Goal: Task Accomplishment & Management: Use online tool/utility

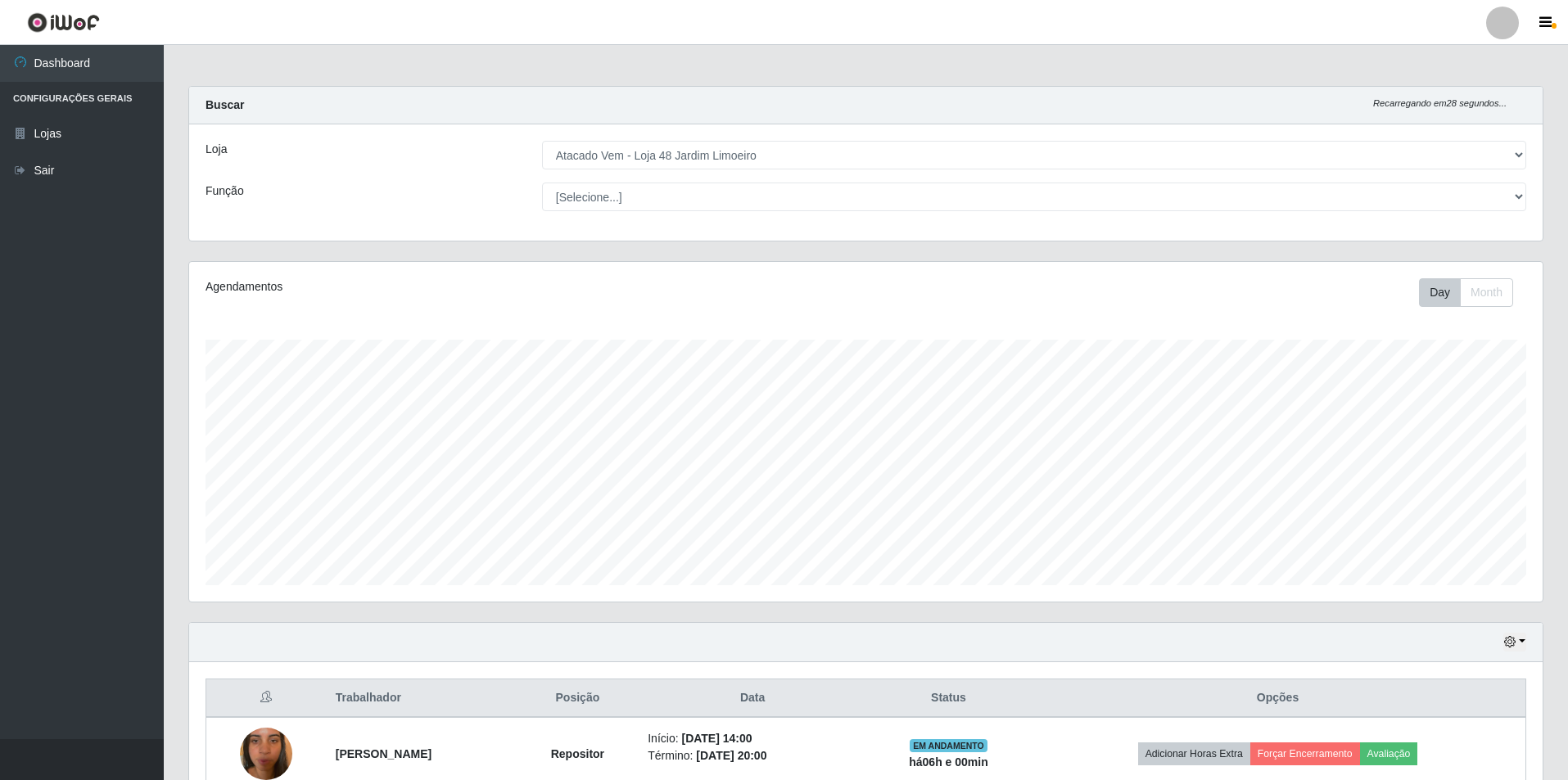
select select "449"
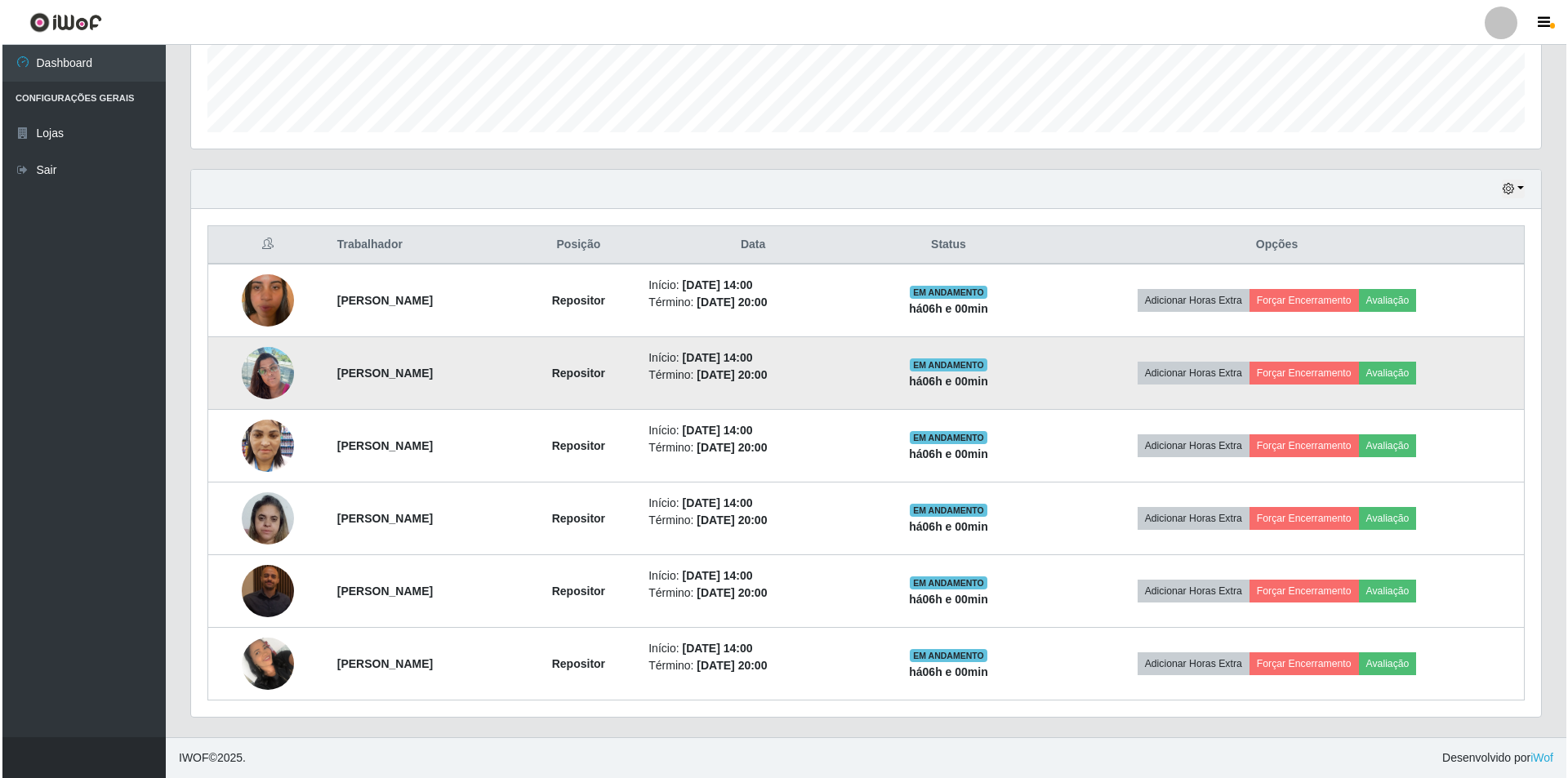
scroll to position [339, 1350]
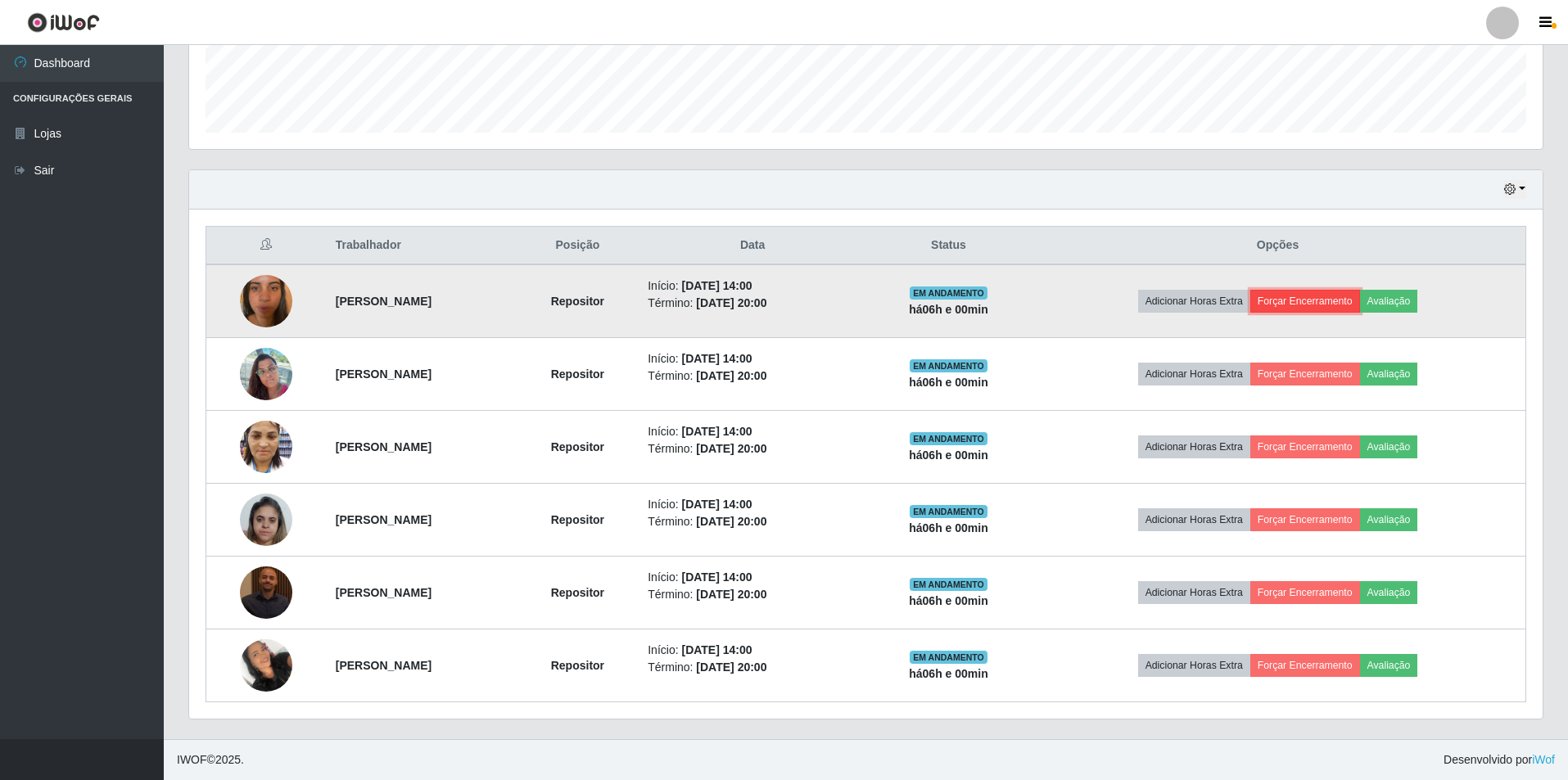
click at [1331, 298] on button "Forçar Encerramento" at bounding box center [1305, 301] width 109 height 23
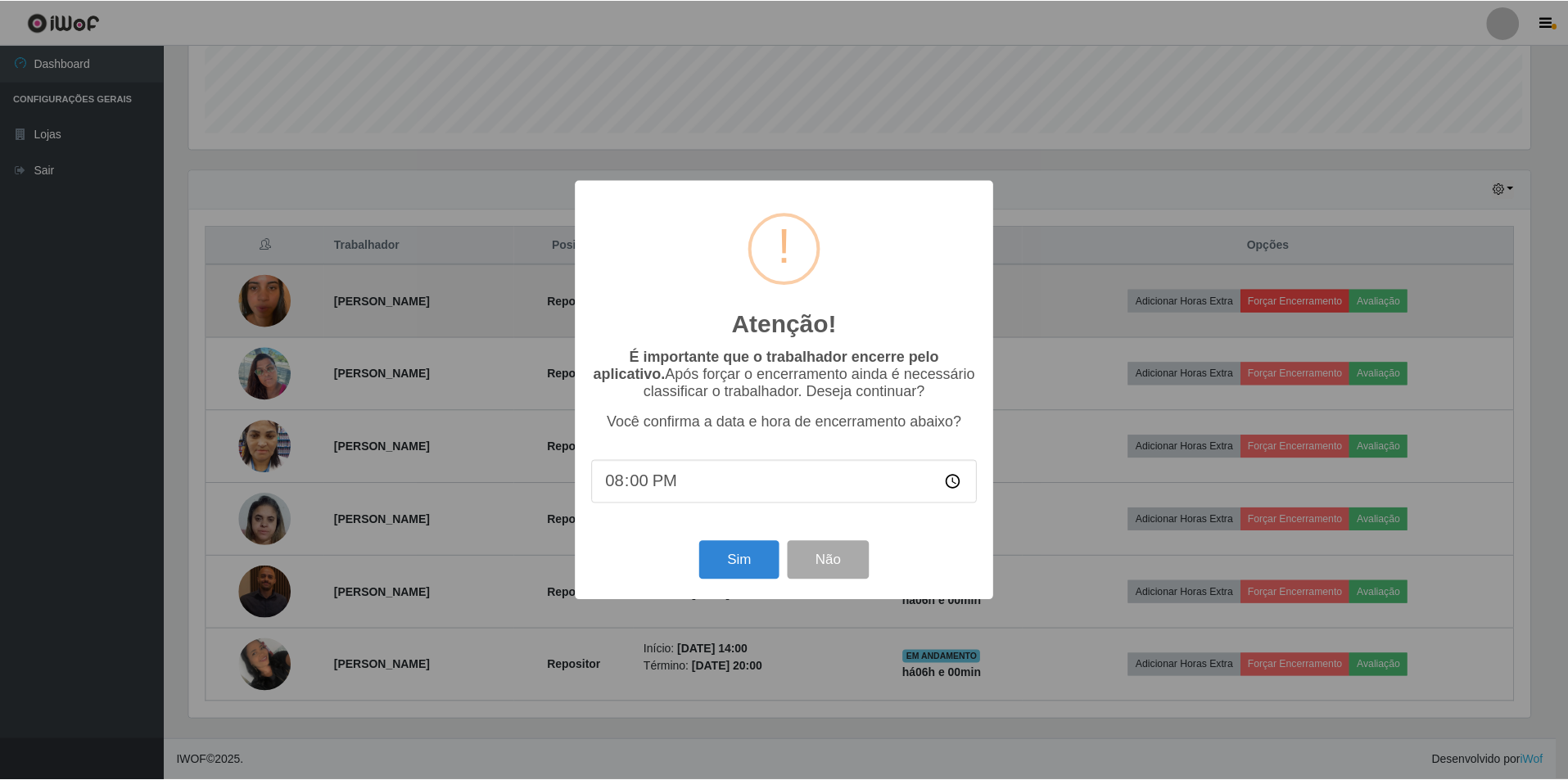
scroll to position [340, 1345]
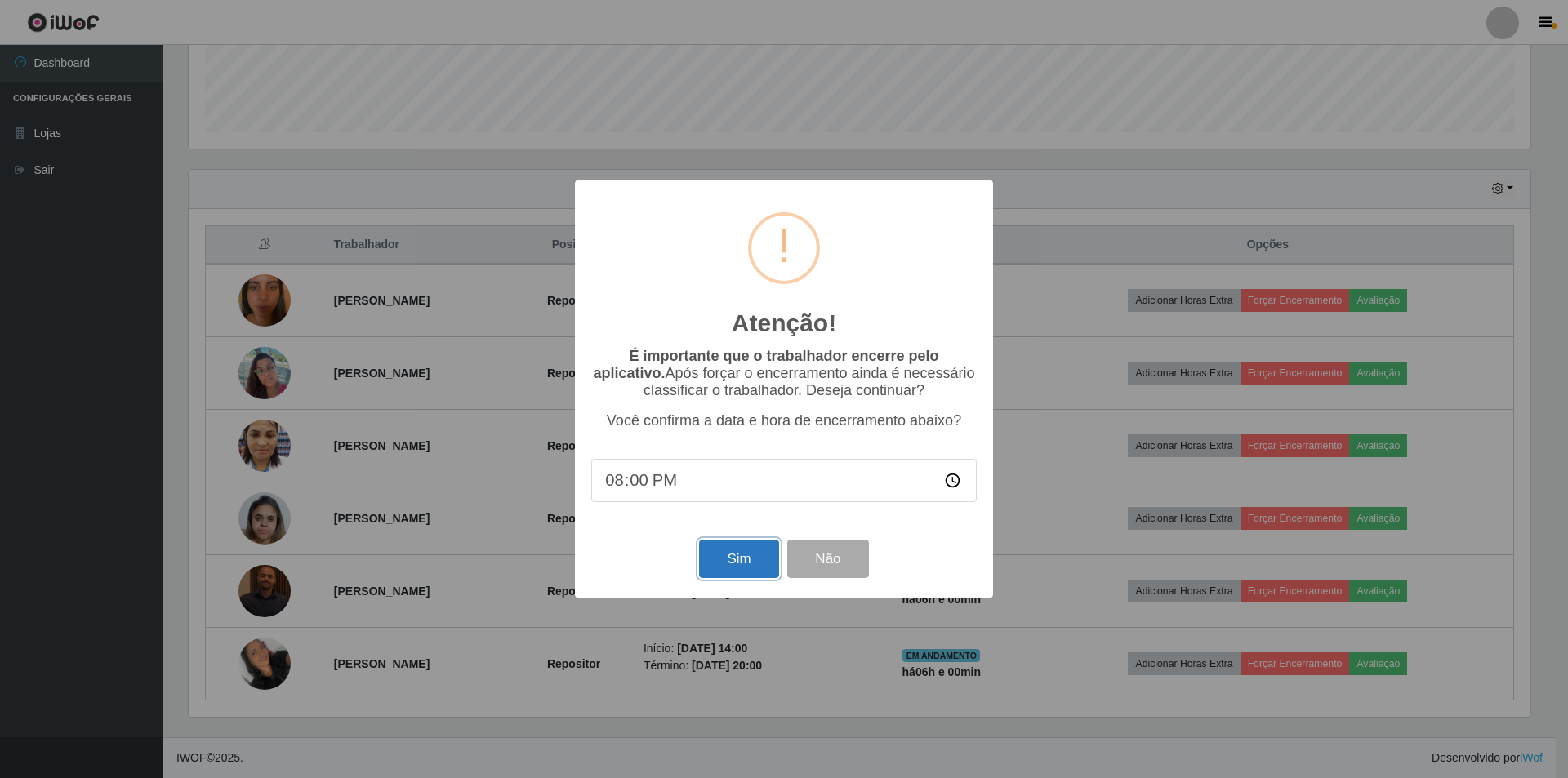
click at [729, 562] on button "Sim" at bounding box center [739, 559] width 80 height 39
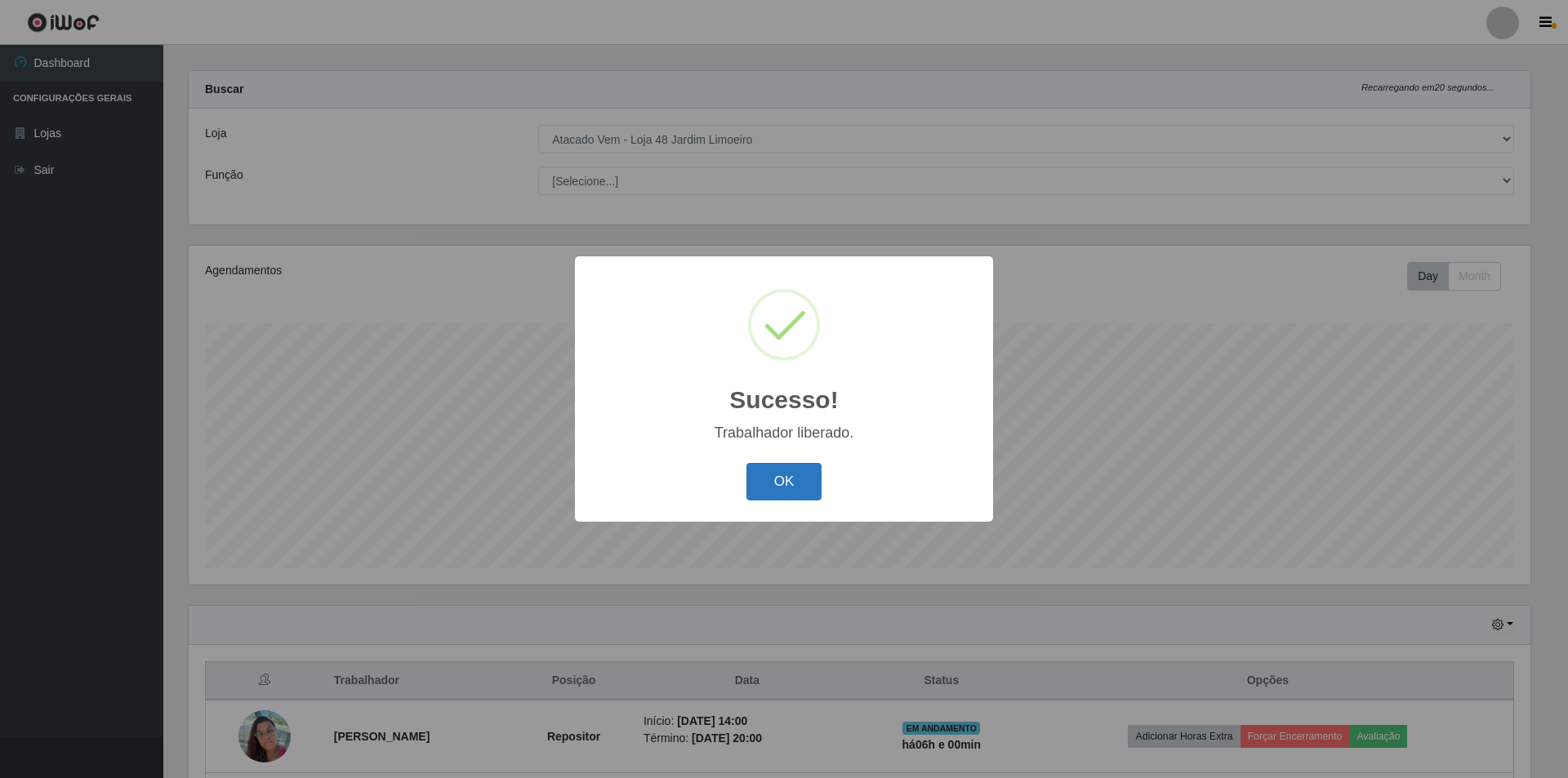
click at [806, 487] on button "OK" at bounding box center [784, 482] width 76 height 39
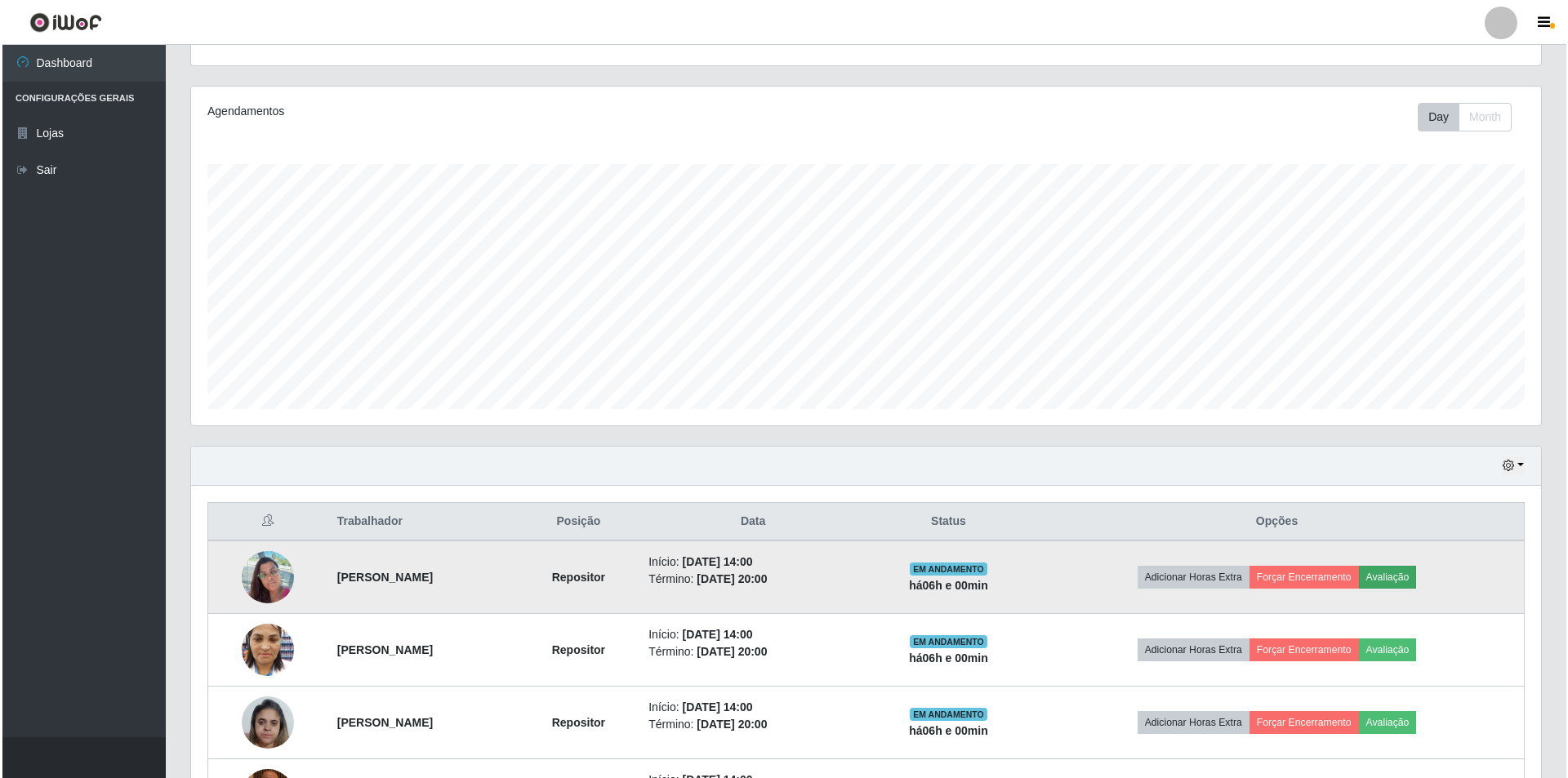
scroll to position [178, 0]
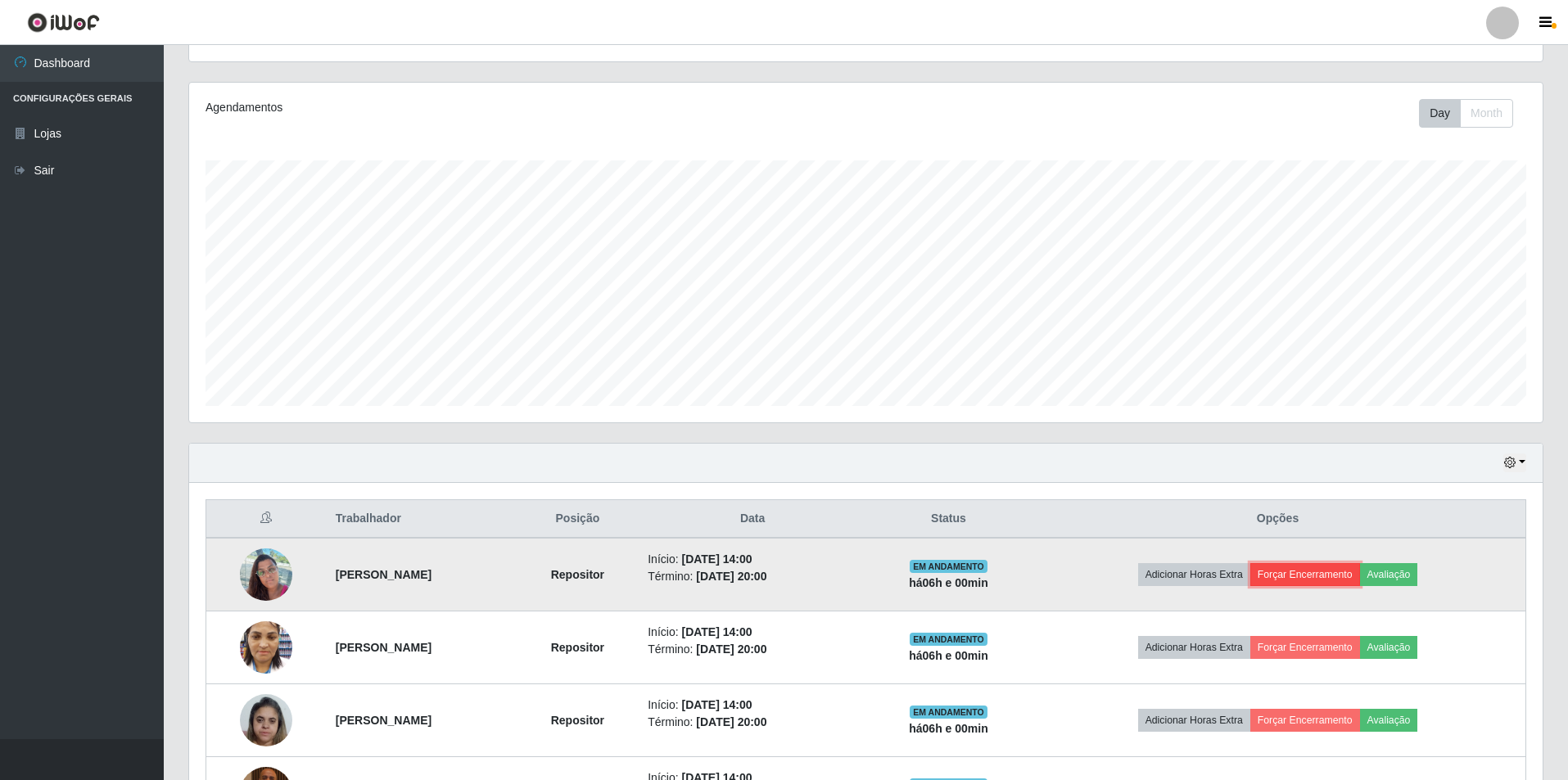
click at [1344, 570] on button "Forçar Encerramento" at bounding box center [1305, 574] width 109 height 23
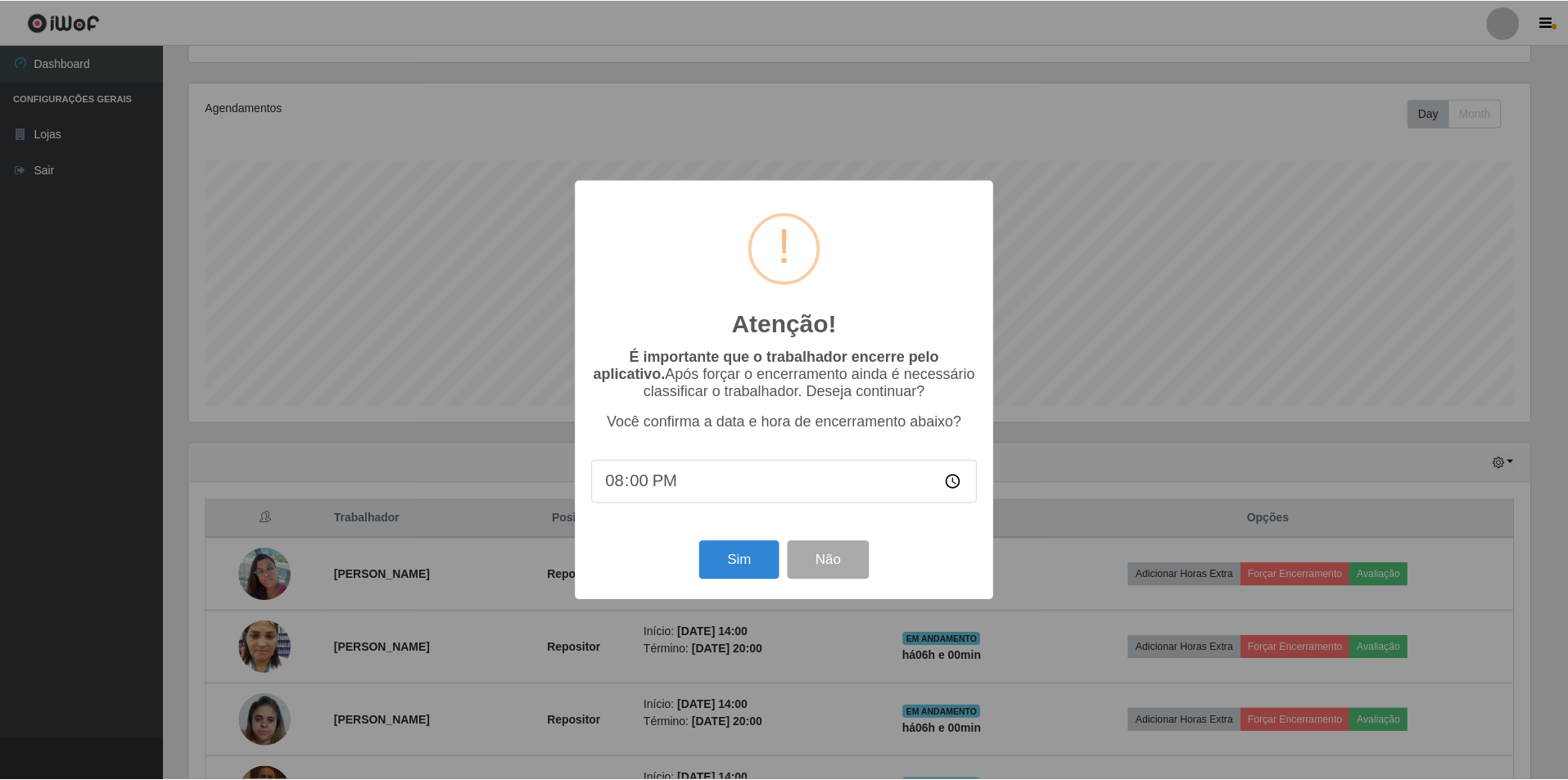
scroll to position [340, 1345]
click at [743, 563] on button "Sim" at bounding box center [740, 560] width 80 height 39
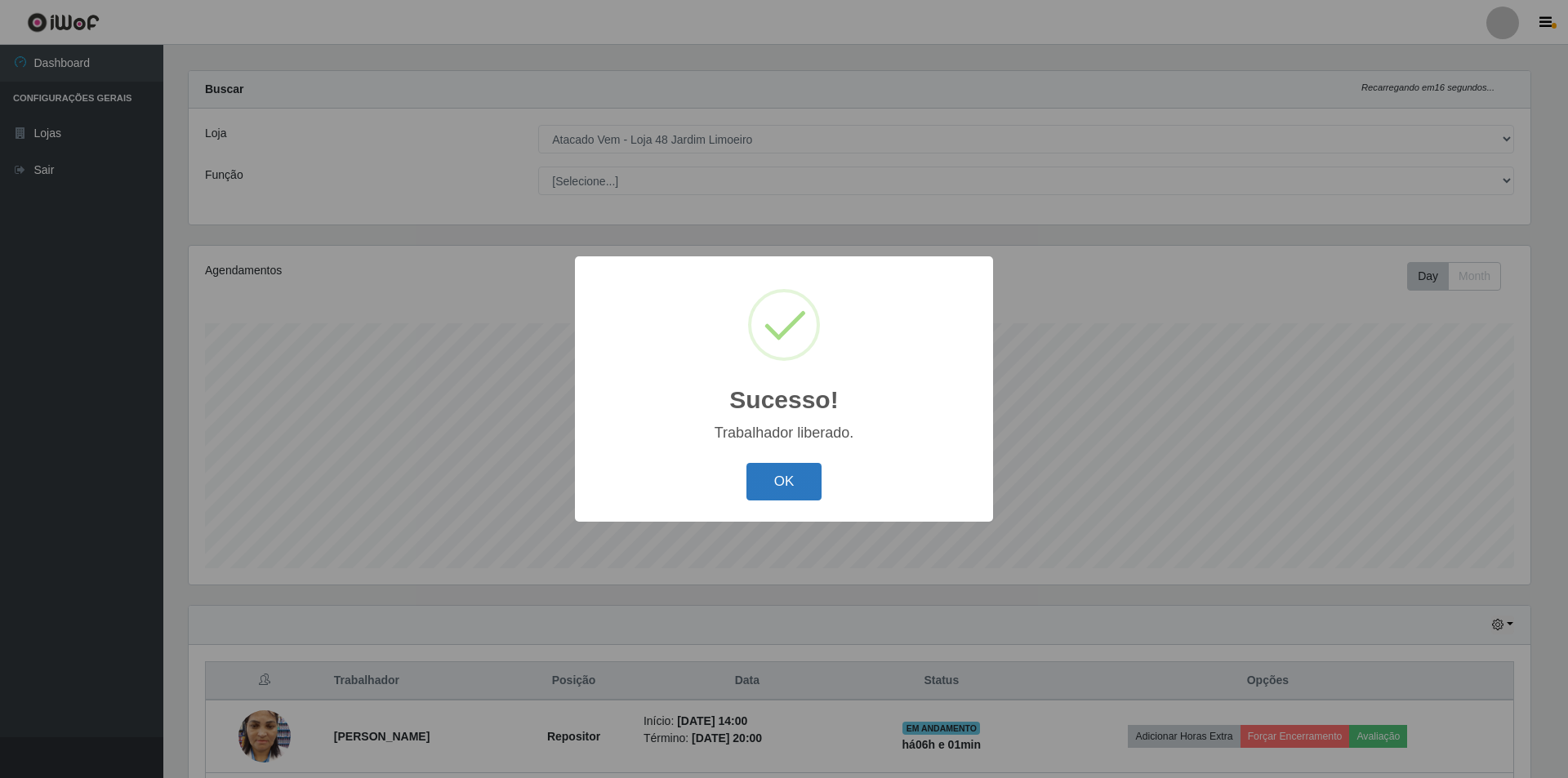
click at [799, 485] on button "OK" at bounding box center [784, 482] width 76 height 39
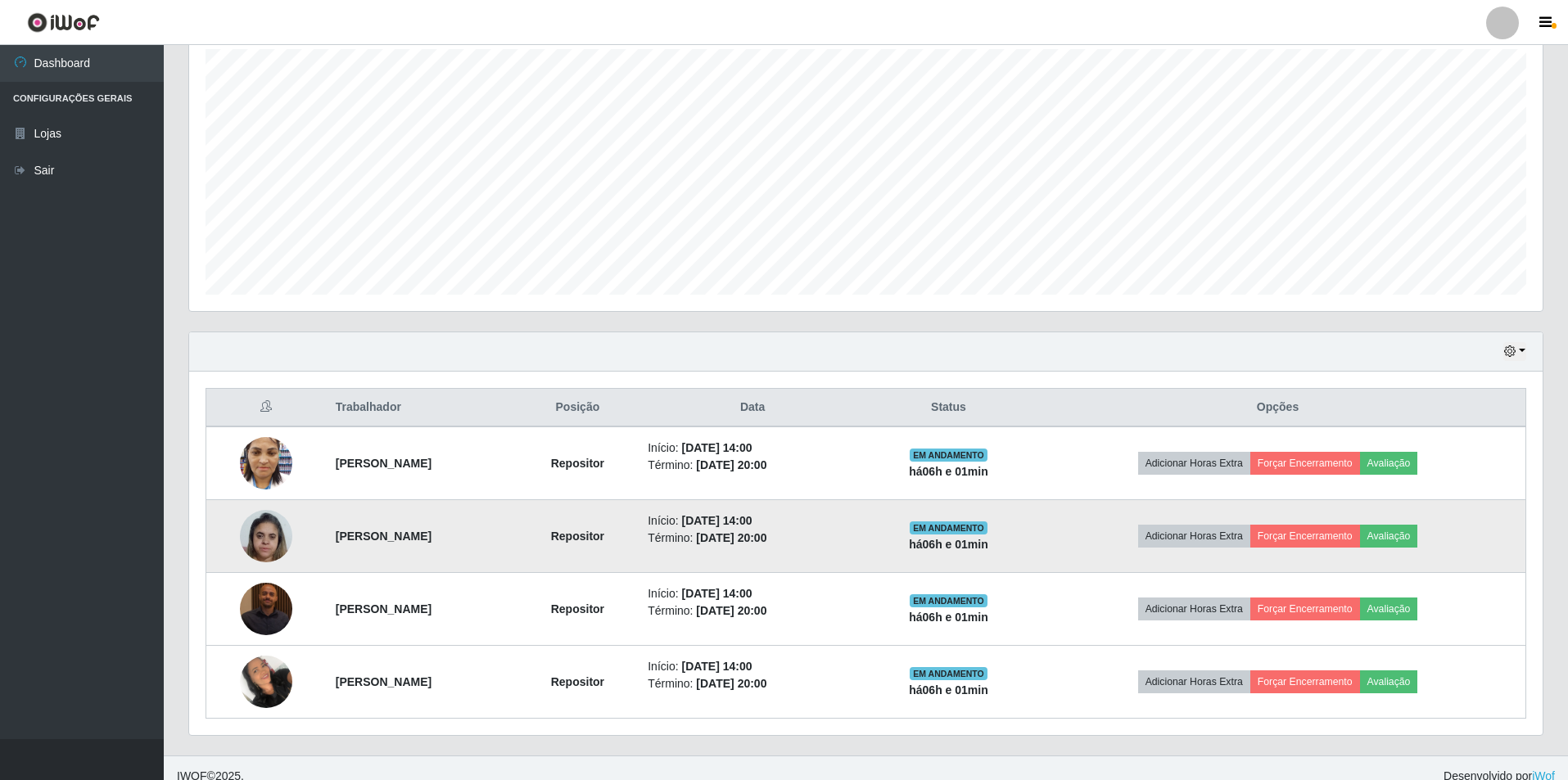
scroll to position [307, 0]
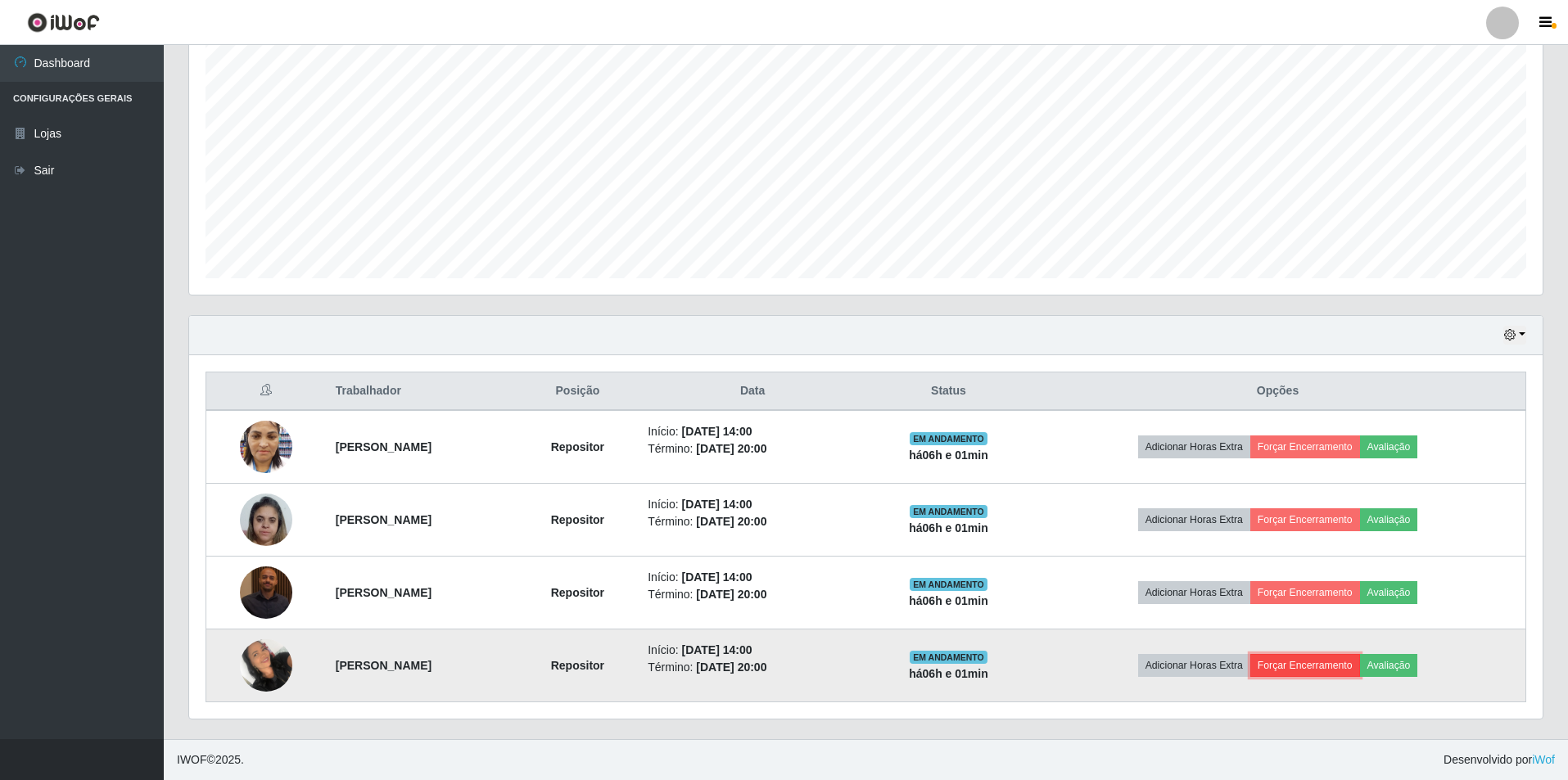
click at [1332, 665] on button "Forçar Encerramento" at bounding box center [1305, 665] width 109 height 23
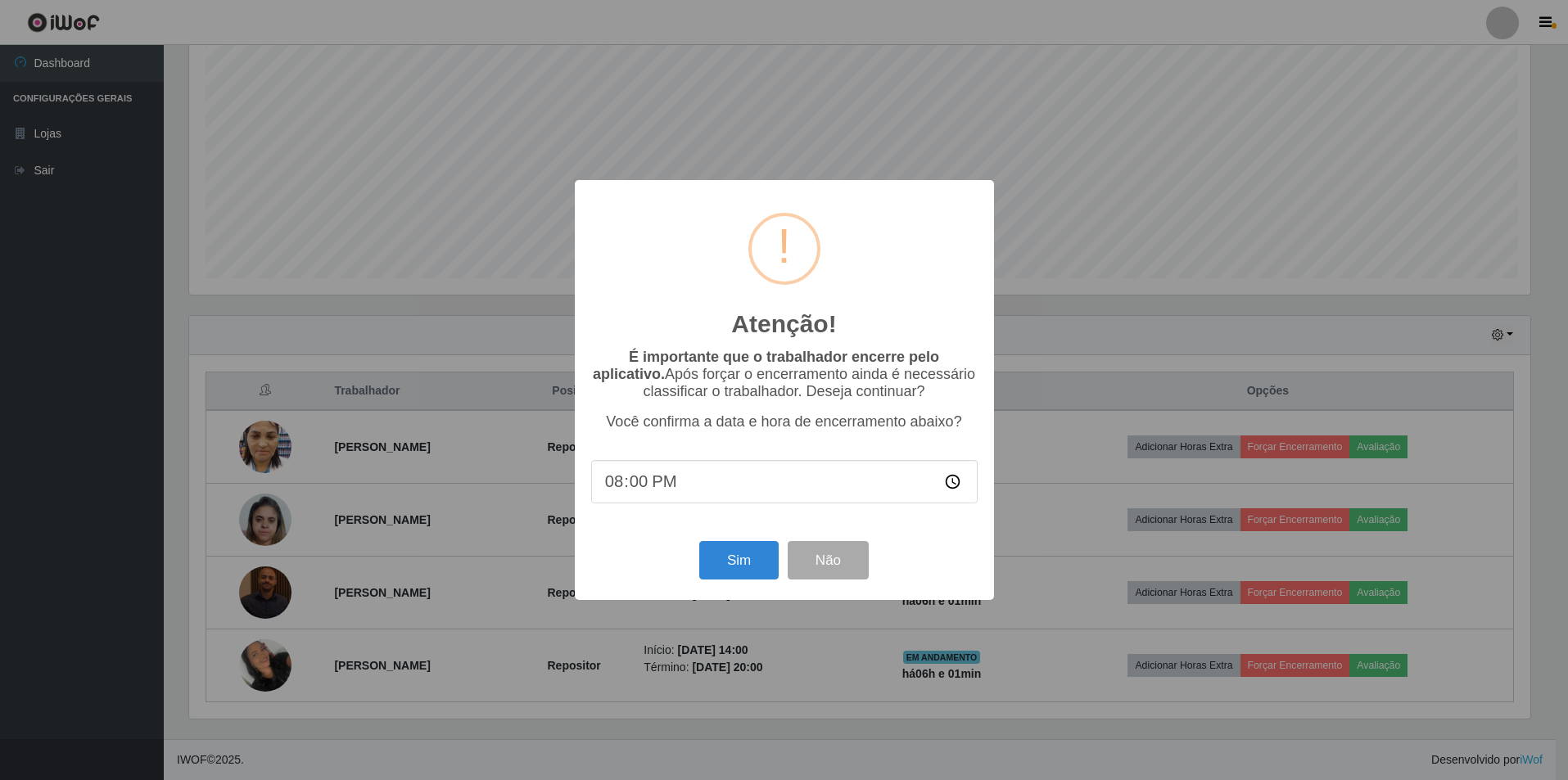
scroll to position [340, 1345]
click at [720, 562] on button "Sim" at bounding box center [740, 560] width 80 height 39
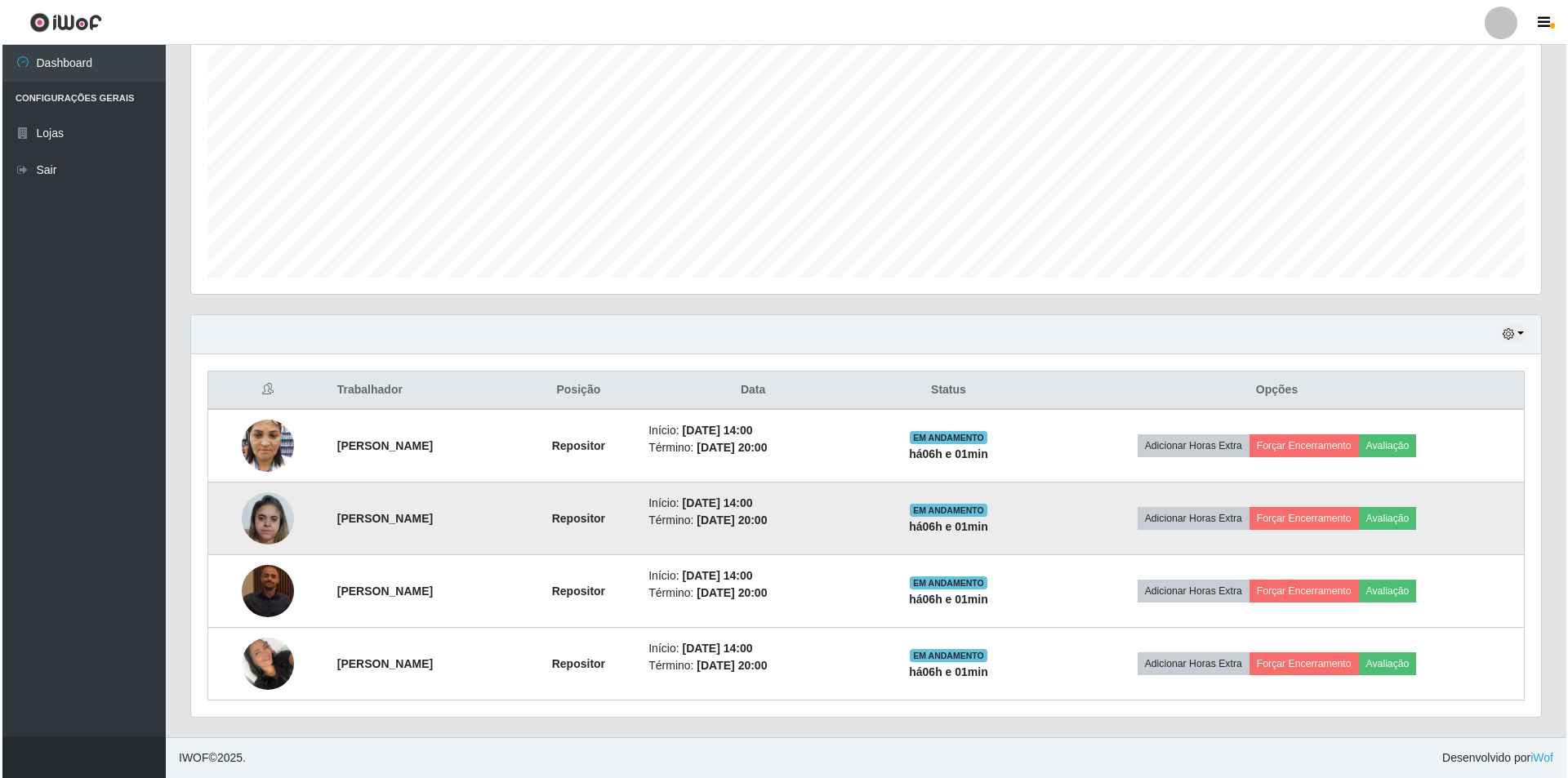
scroll to position [0, 0]
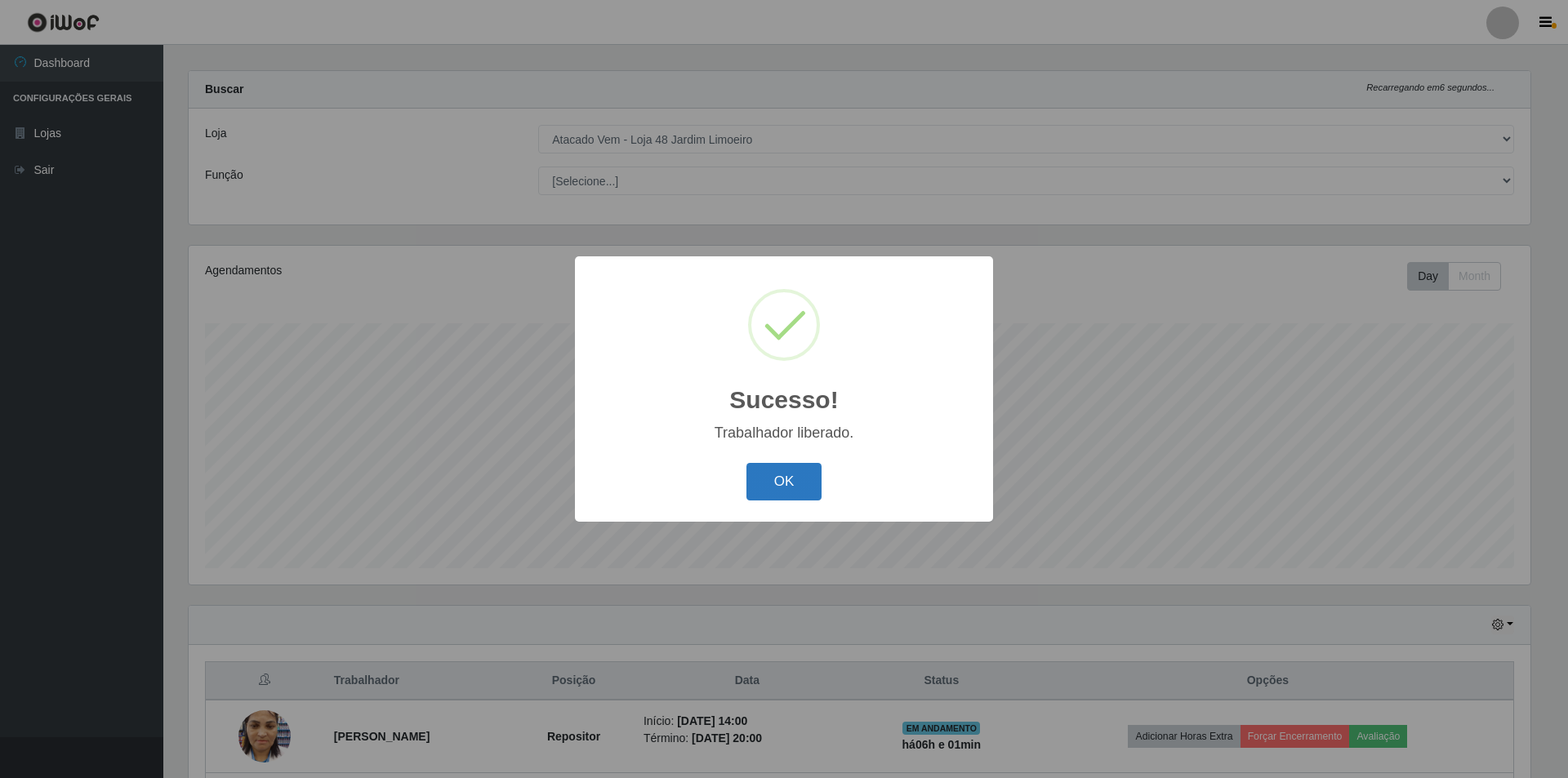
click at [797, 489] on button "OK" at bounding box center [784, 482] width 76 height 39
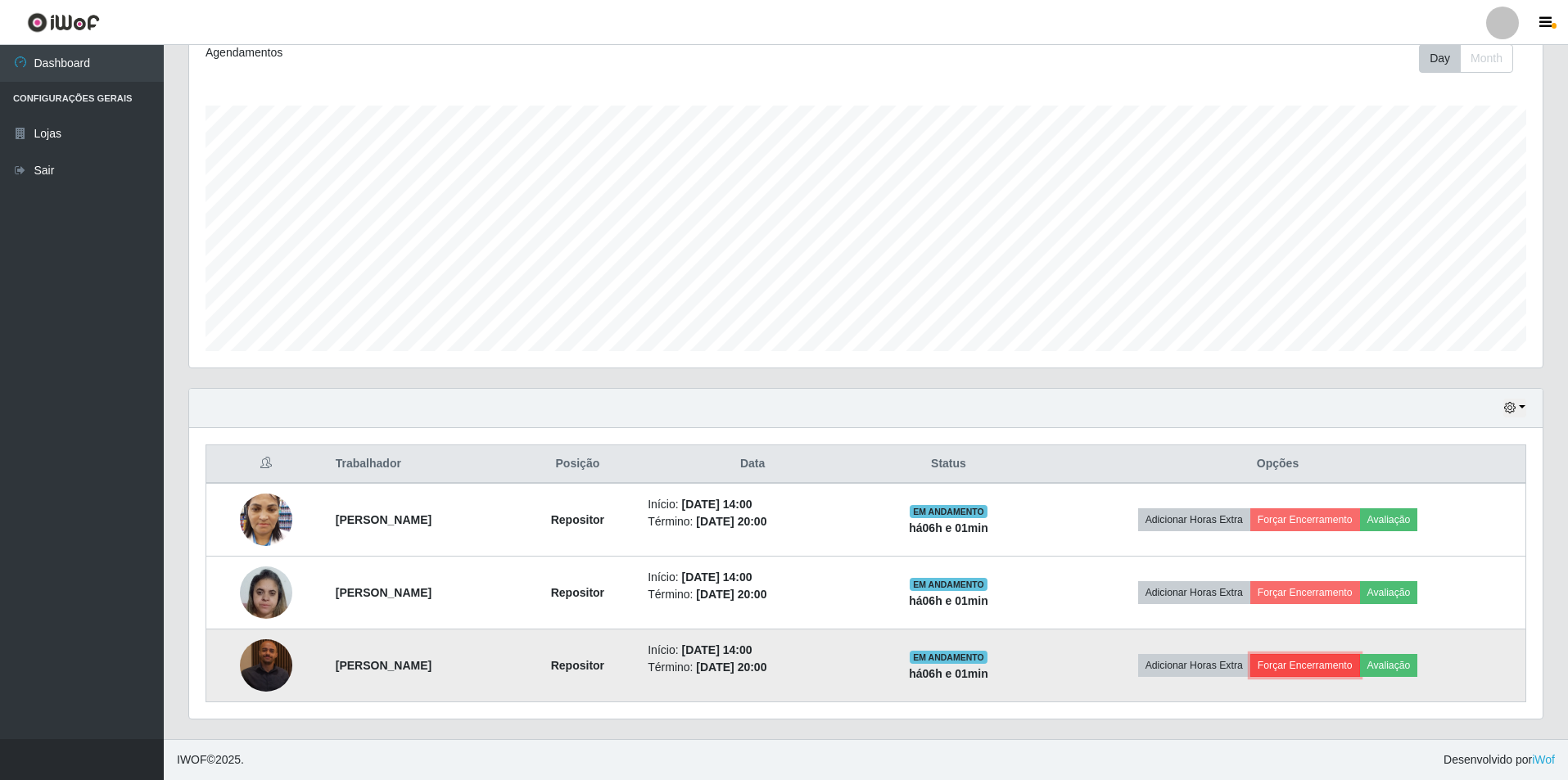
click at [1313, 665] on button "Forçar Encerramento" at bounding box center [1305, 665] width 109 height 23
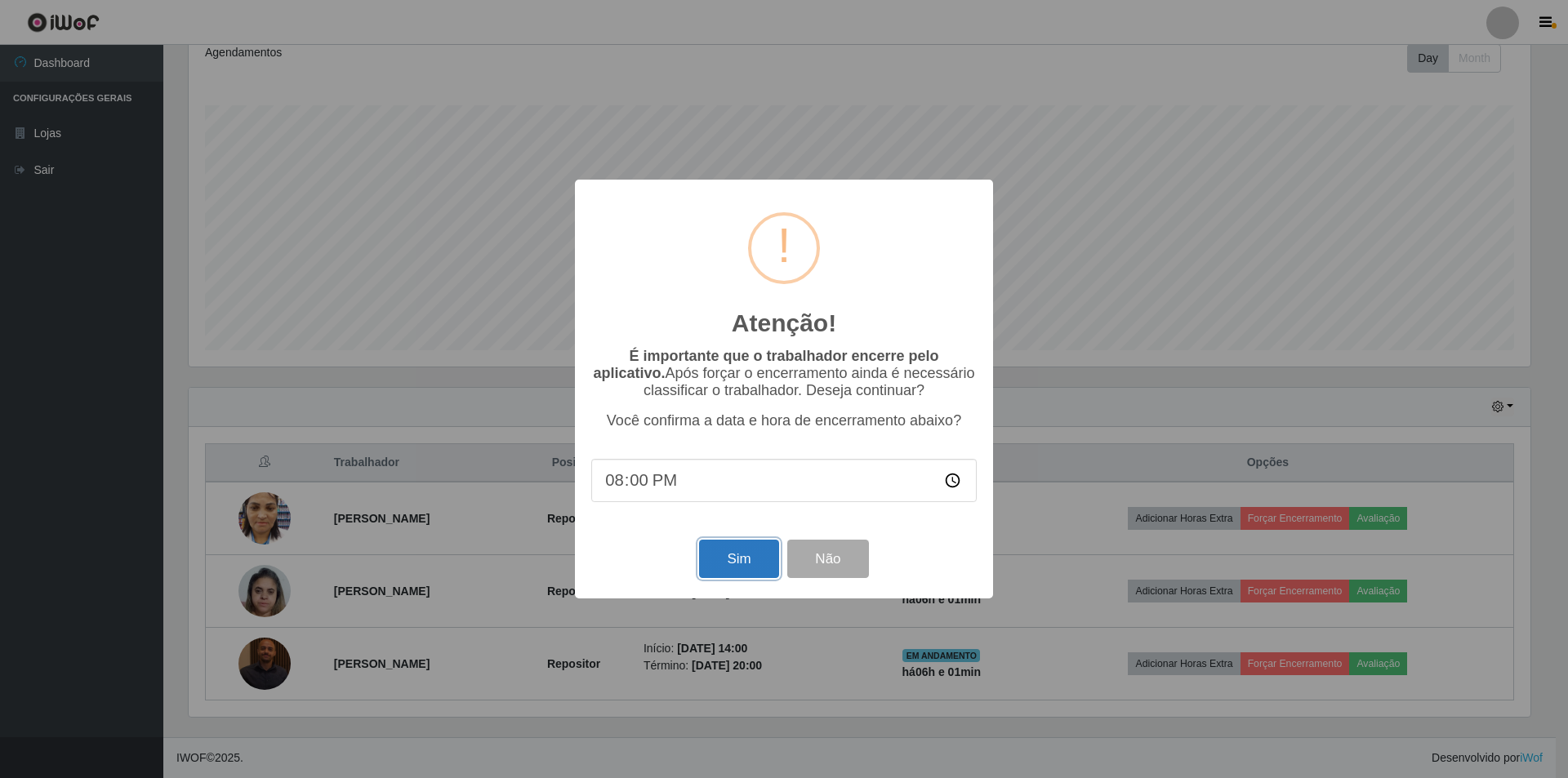
click at [716, 565] on button "Sim" at bounding box center [739, 559] width 80 height 39
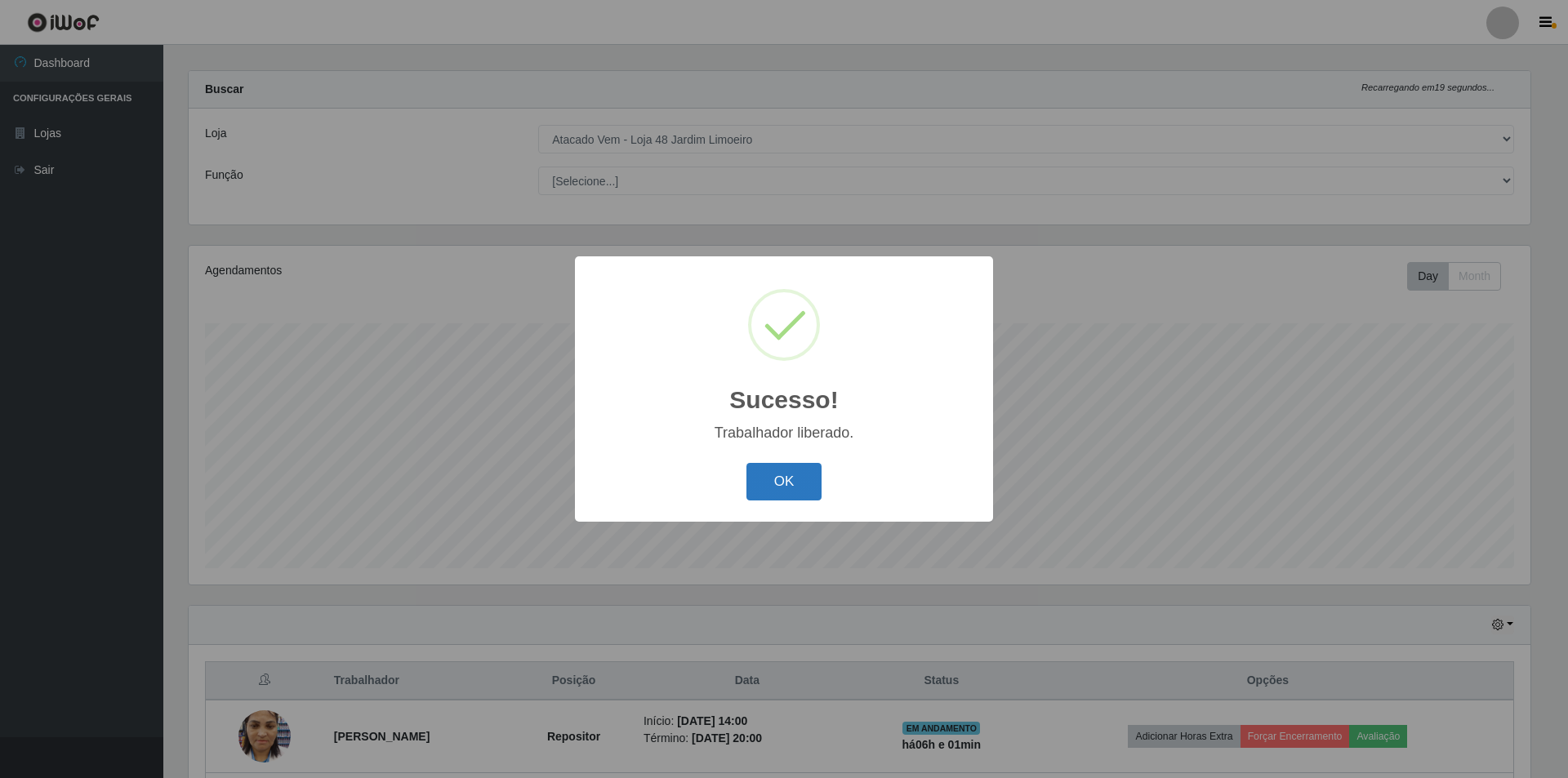
click at [801, 470] on button "OK" at bounding box center [784, 482] width 76 height 39
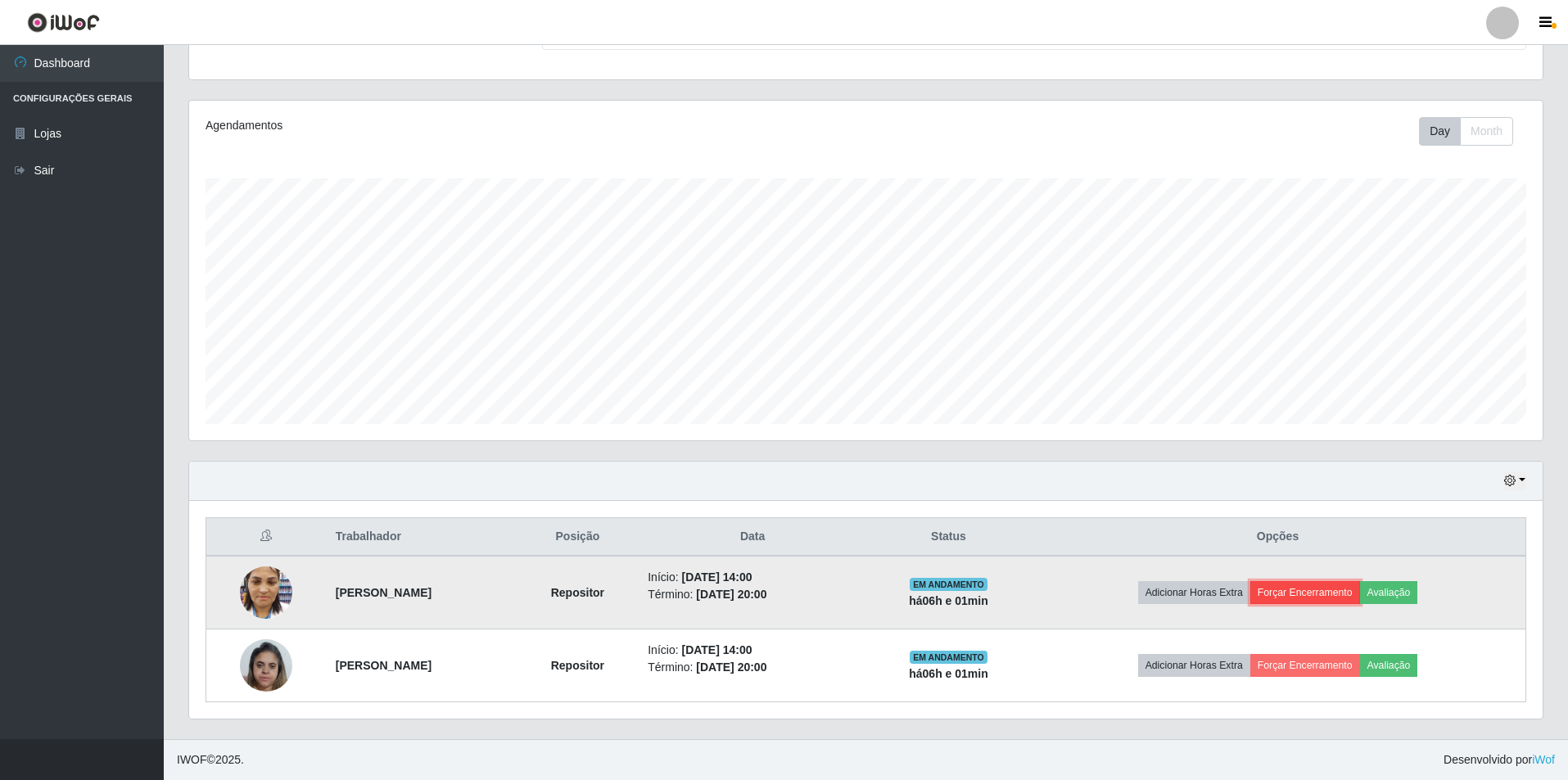
click at [1317, 586] on button "Forçar Encerramento" at bounding box center [1305, 592] width 109 height 23
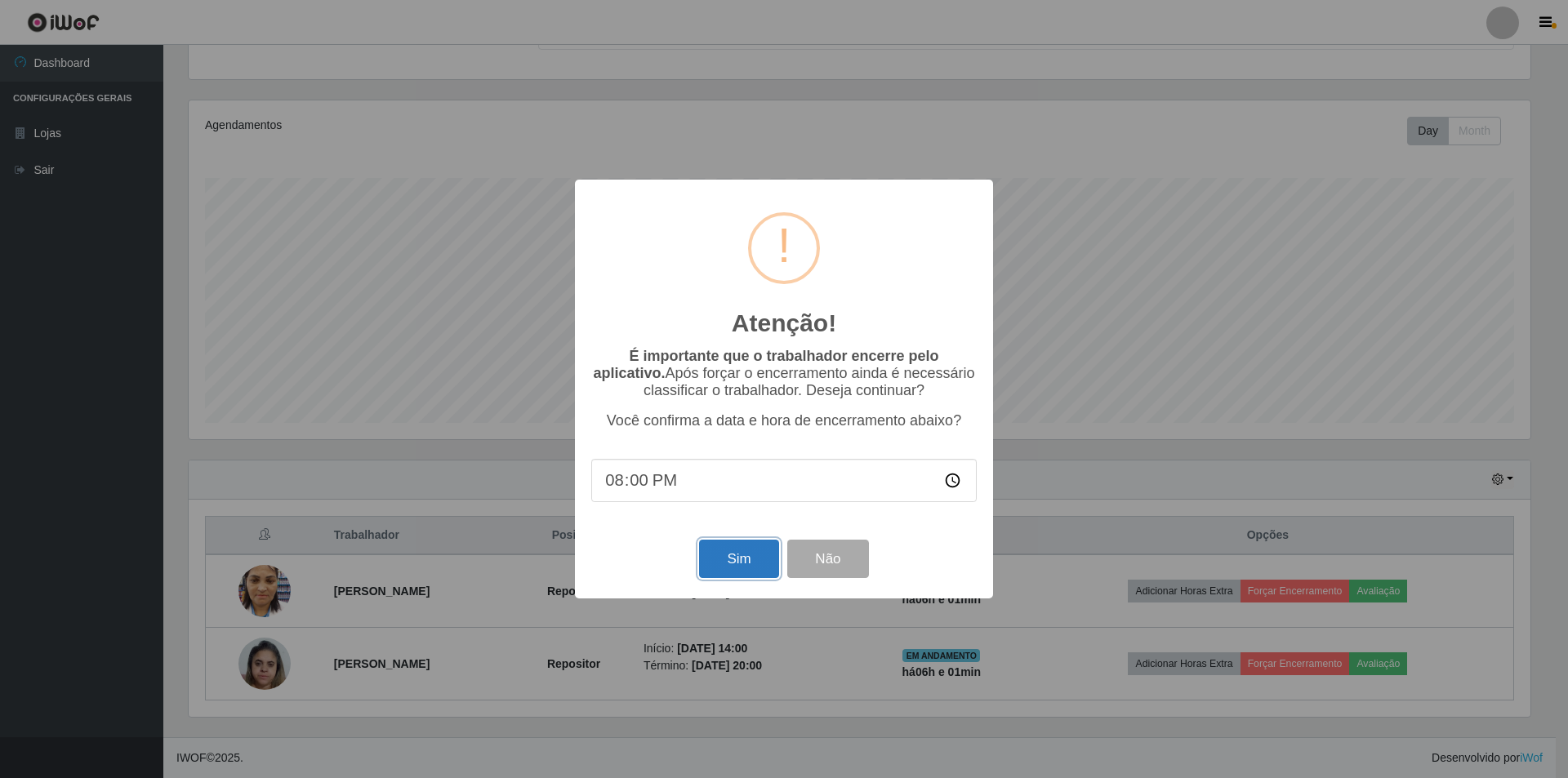
click at [753, 558] on button "Sim" at bounding box center [739, 559] width 80 height 39
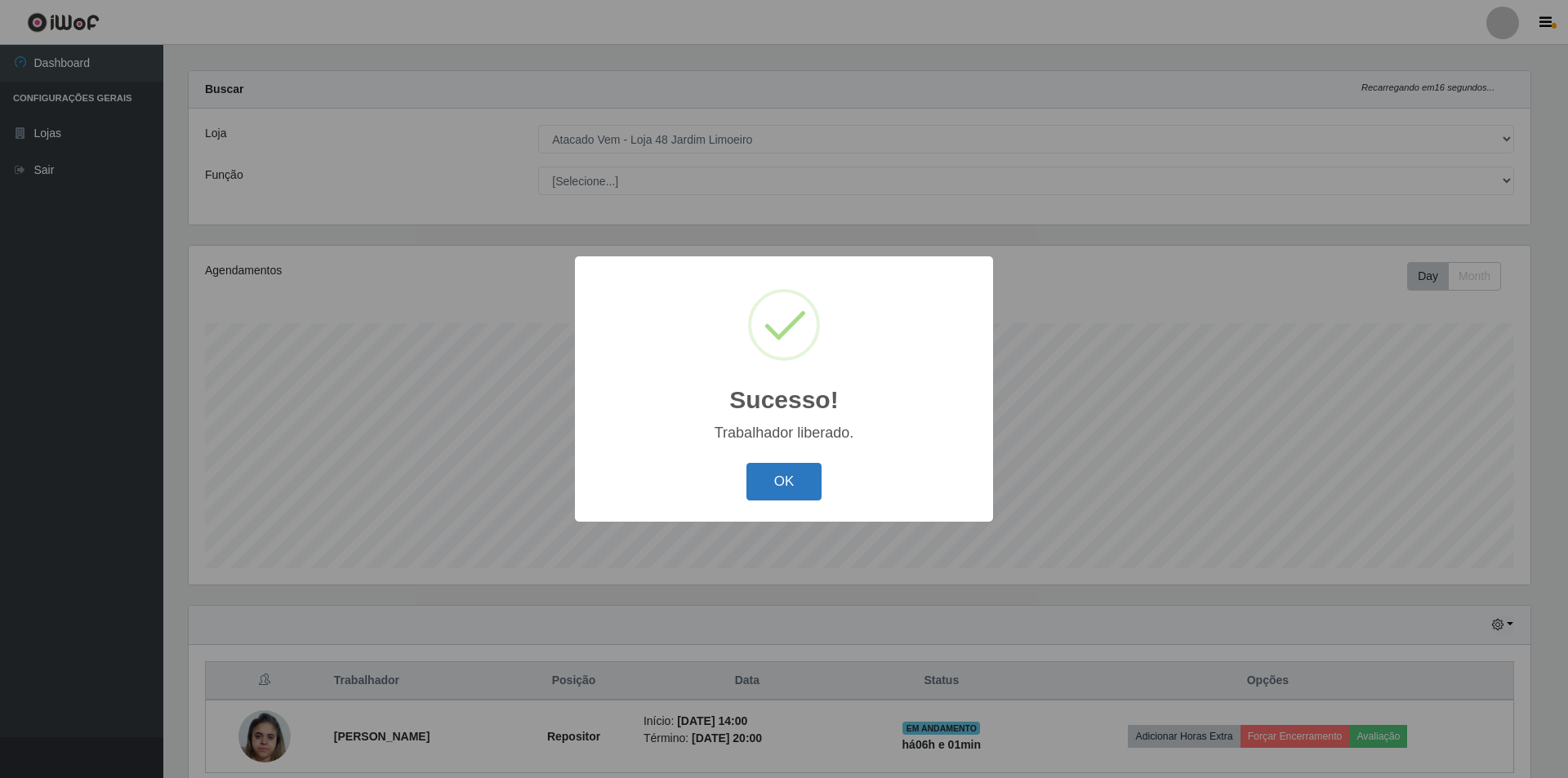
click at [767, 472] on button "OK" at bounding box center [784, 482] width 76 height 39
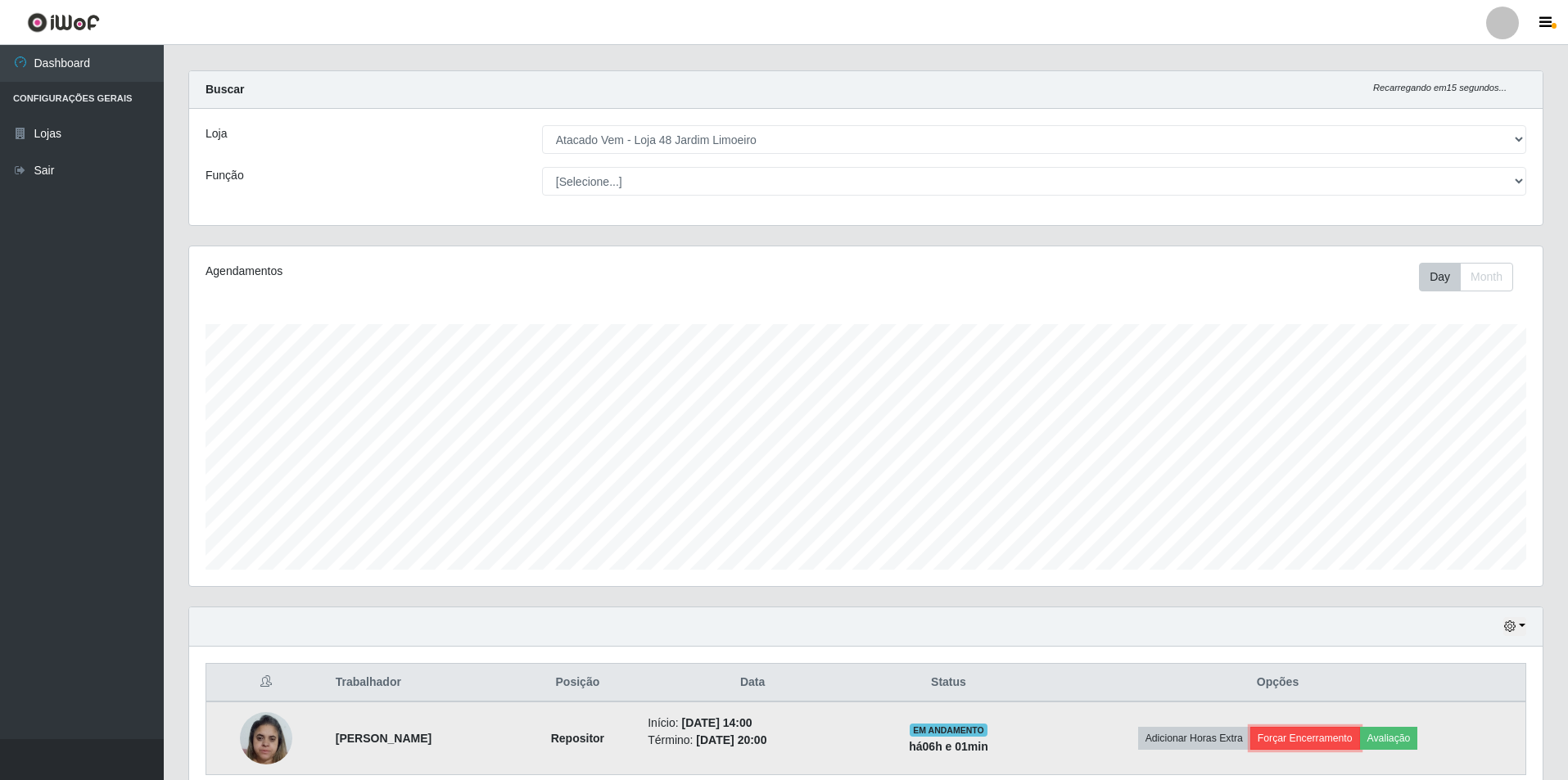
click at [1289, 736] on button "Forçar Encerramento" at bounding box center [1305, 737] width 109 height 23
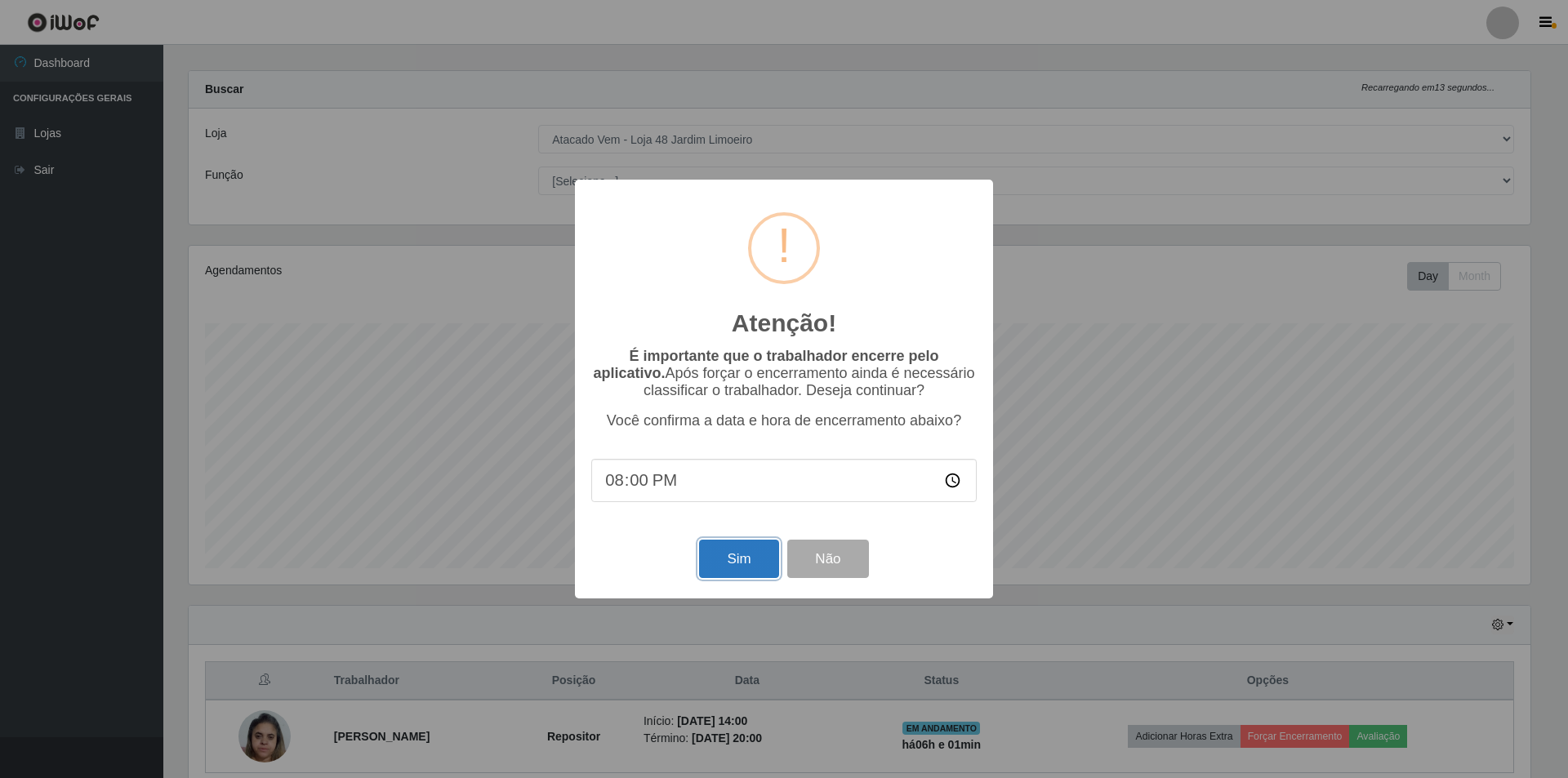
click at [726, 565] on button "Sim" at bounding box center [739, 559] width 80 height 39
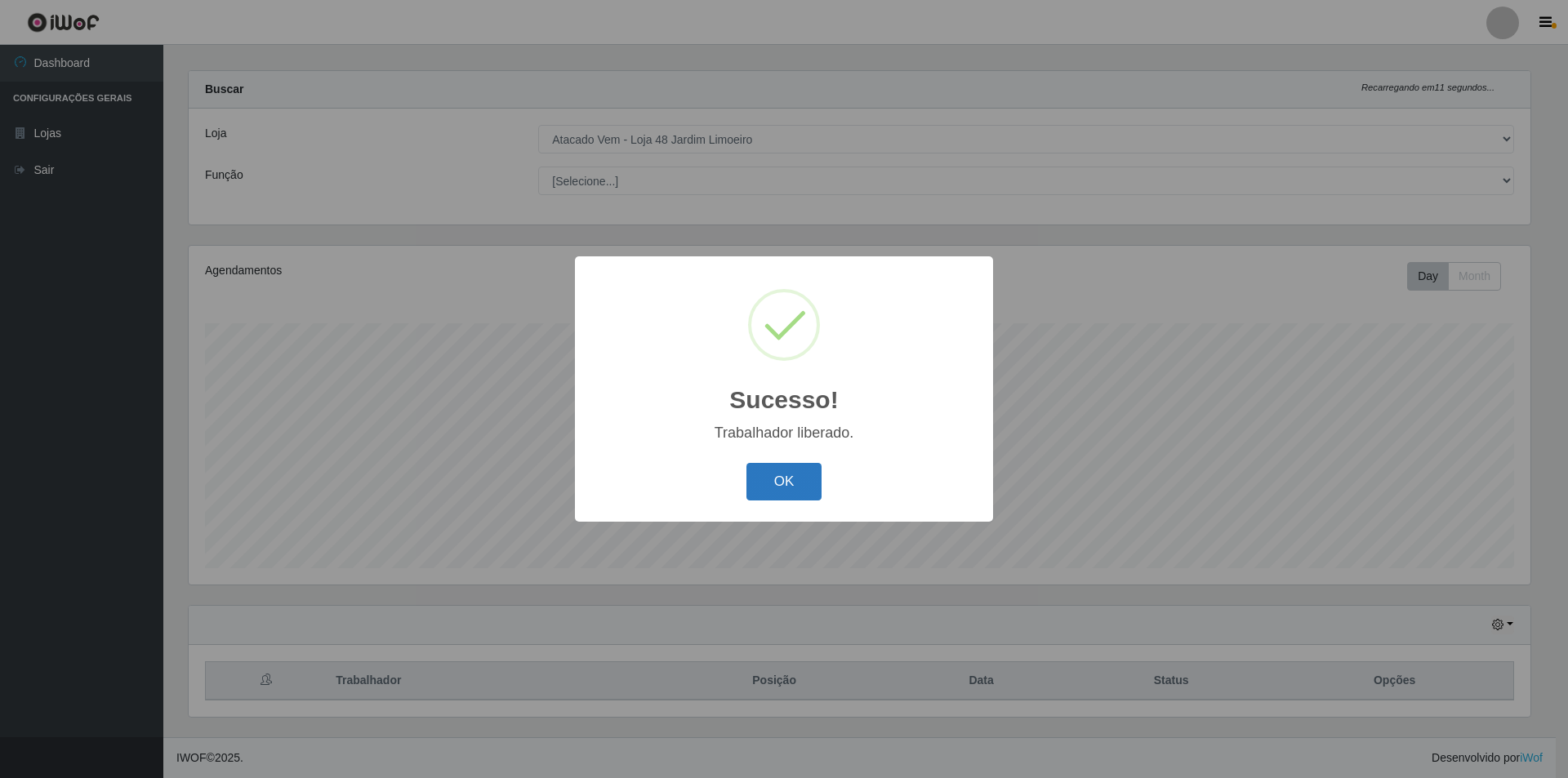
click at [777, 487] on button "OK" at bounding box center [784, 482] width 76 height 39
